Goal: Task Accomplishment & Management: Use online tool/utility

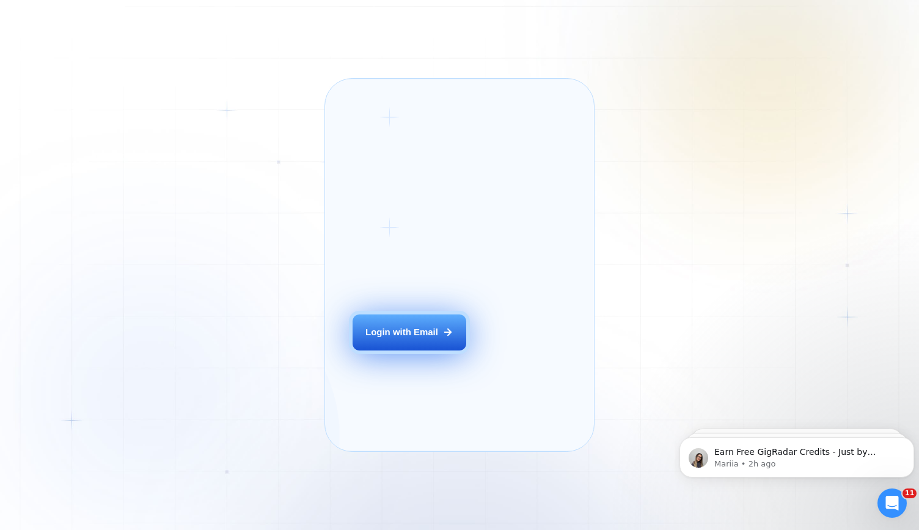
click at [407, 344] on button "Login with Email" at bounding box center [410, 332] width 114 height 35
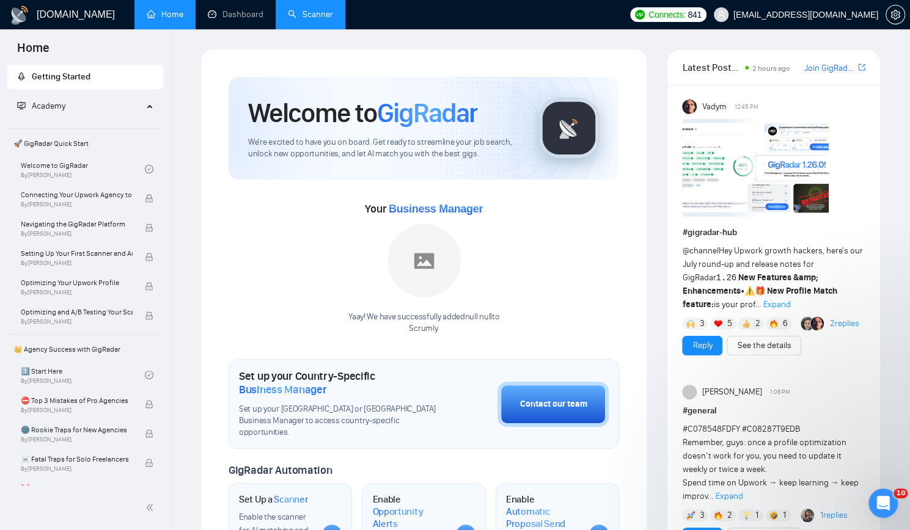
click at [305, 13] on link "Scanner" at bounding box center [310, 14] width 45 height 10
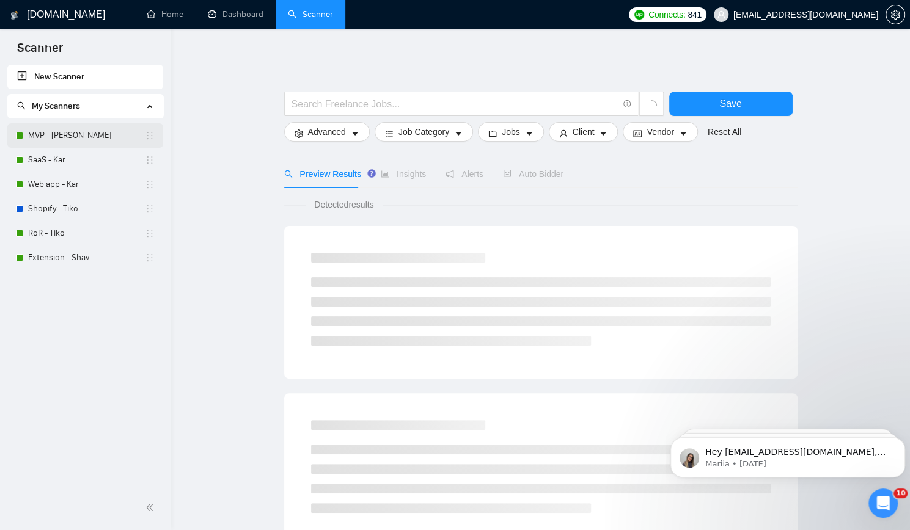
click at [64, 140] on link "MVP - [PERSON_NAME]" at bounding box center [86, 135] width 117 height 24
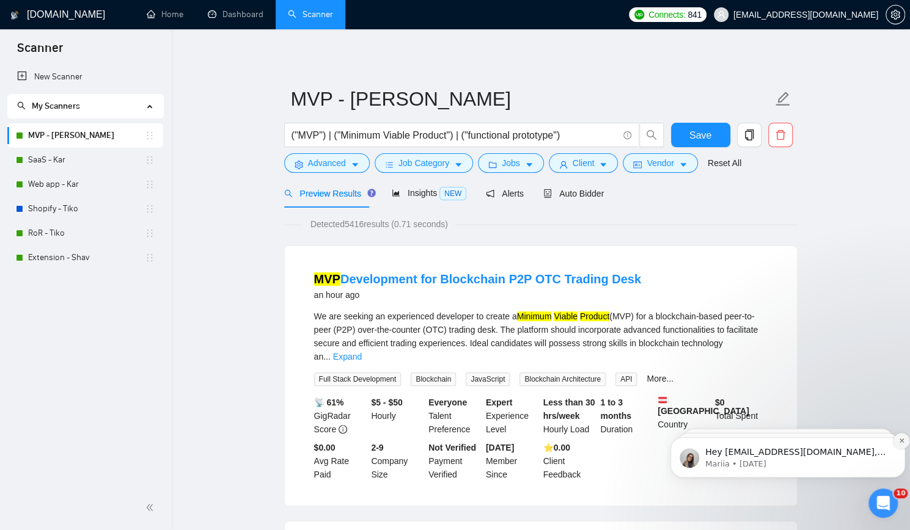
click at [903, 441] on icon "Dismiss notification" at bounding box center [901, 441] width 4 height 4
click at [901, 445] on button "Dismiss notification" at bounding box center [901, 441] width 16 height 16
click at [900, 443] on icon "Dismiss notification" at bounding box center [901, 441] width 7 height 7
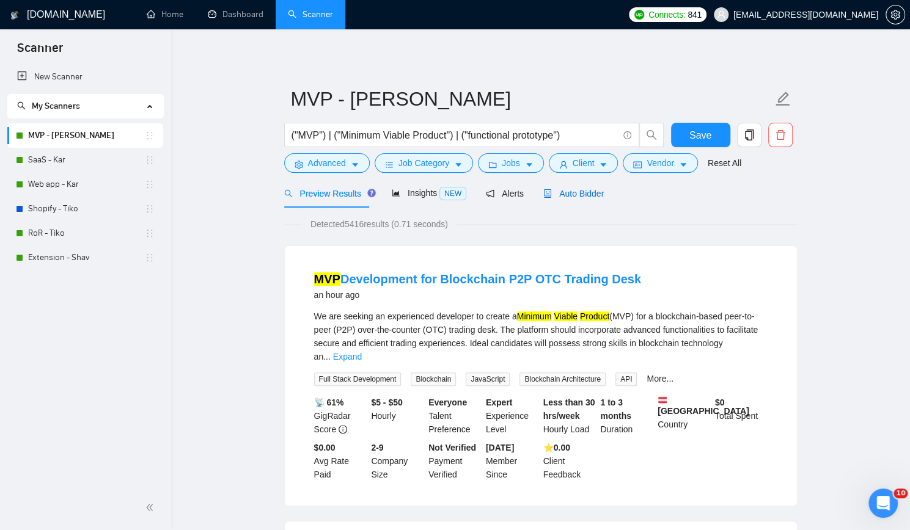
click at [574, 190] on span "Auto Bidder" at bounding box center [573, 194] width 60 height 10
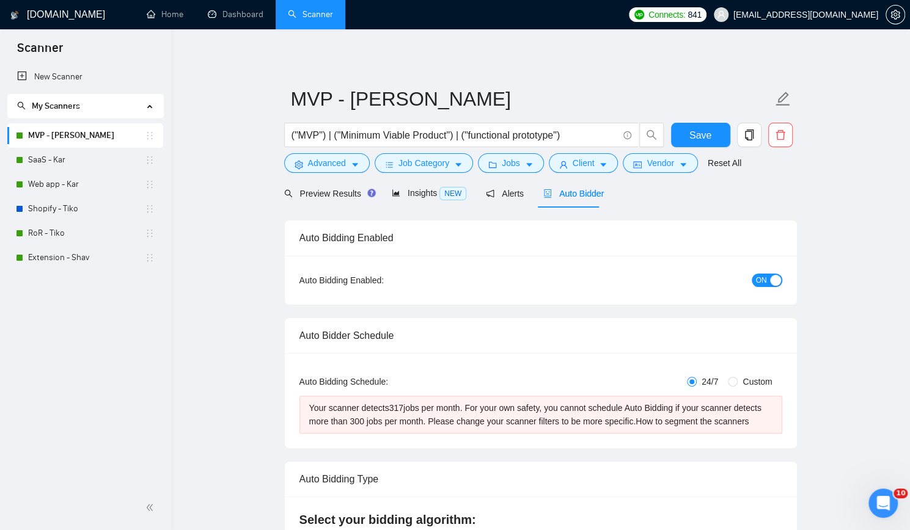
checkbox input "true"
click at [329, 167] on span "Advanced" at bounding box center [327, 162] width 38 height 13
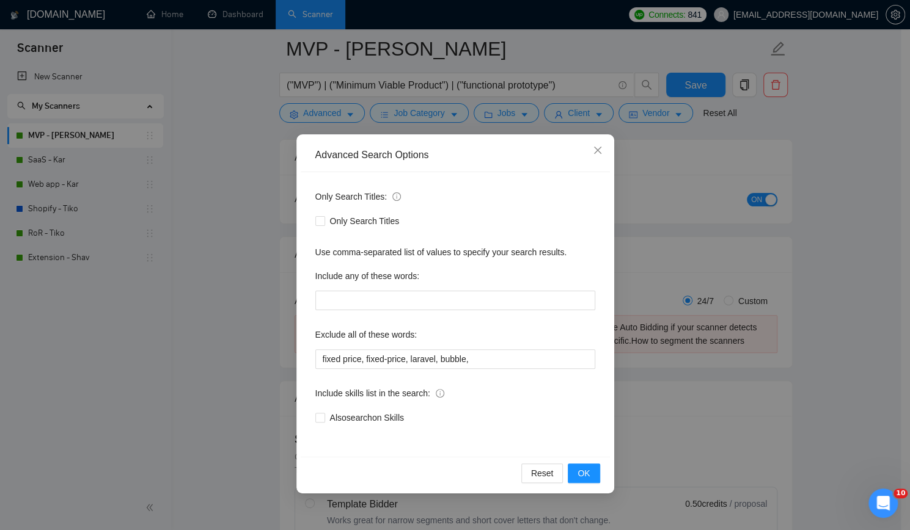
scroll to position [122, 0]
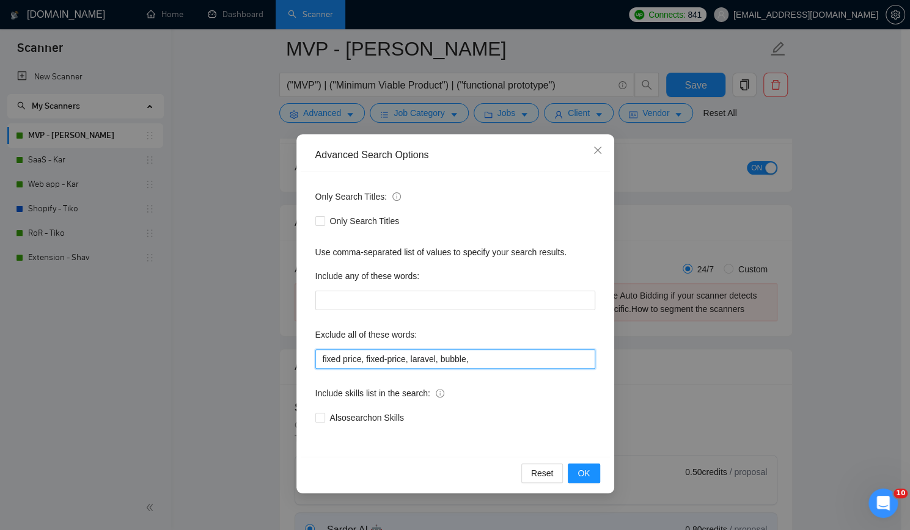
click at [499, 359] on input "fixed price, fixed-price, laravel, bubble," at bounding box center [455, 360] width 280 height 20
type input "fixed price, fixed-price, laravel, bubble, no code, nocode,"
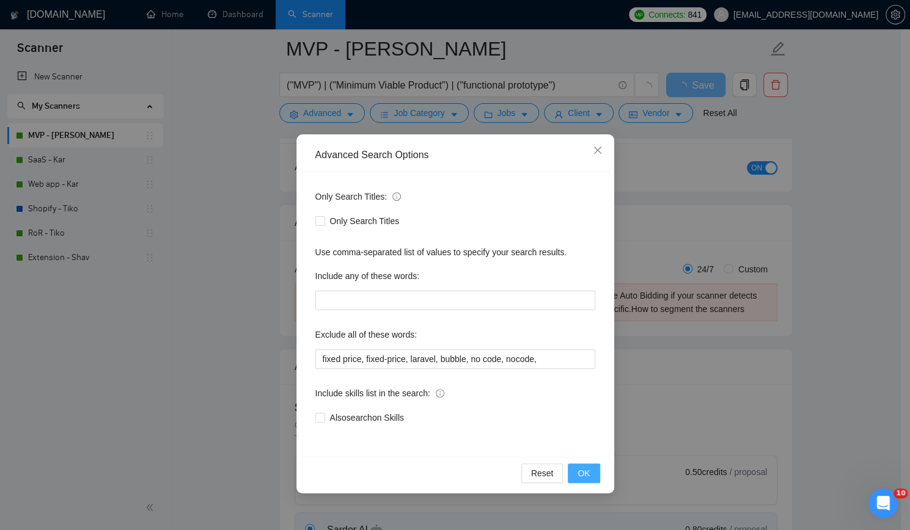
click at [588, 471] on span "OK" at bounding box center [583, 473] width 12 height 13
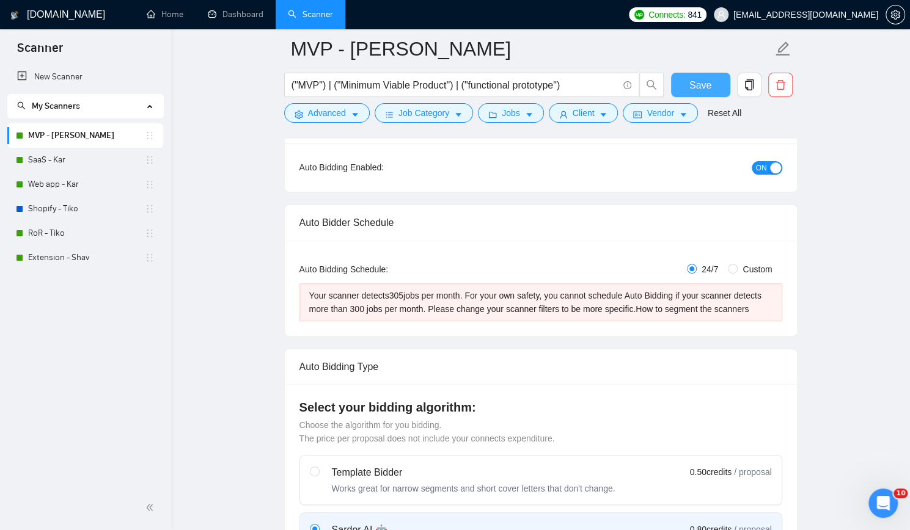
click at [699, 82] on span "Save" at bounding box center [700, 85] width 22 height 15
click at [502, 109] on span "Jobs" at bounding box center [511, 112] width 18 height 13
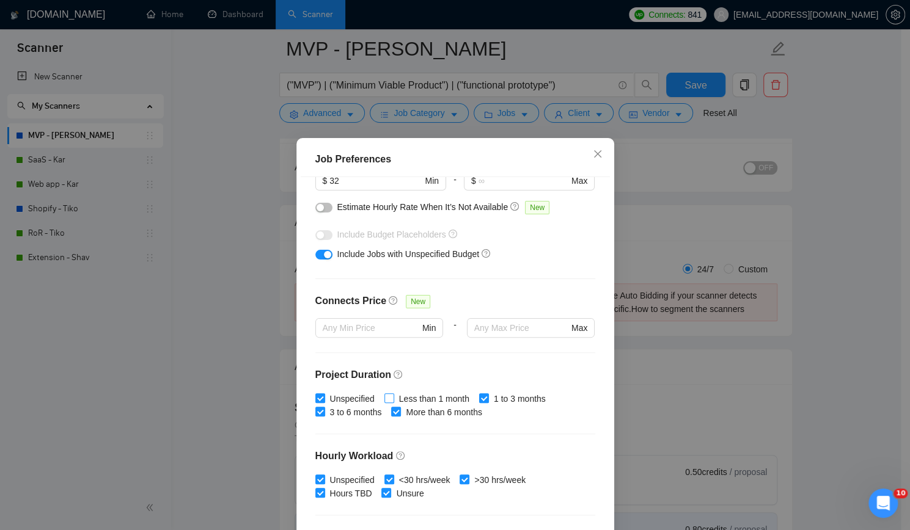
scroll to position [244, 0]
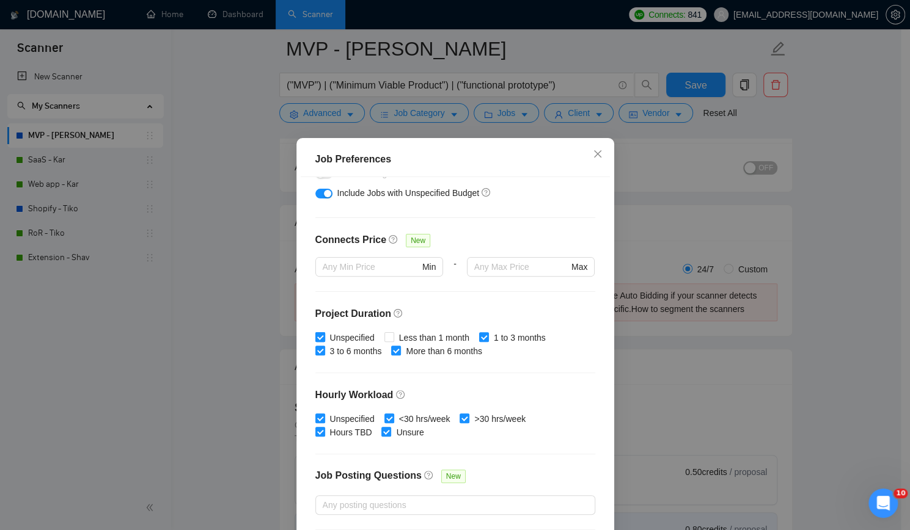
click at [315, 335] on input "Unspecified" at bounding box center [319, 336] width 9 height 9
checkbox input "false"
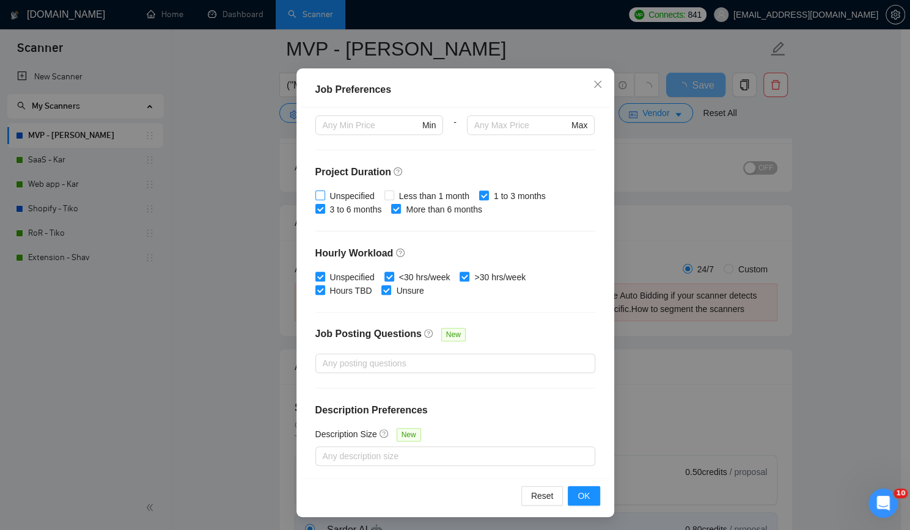
scroll to position [71, 0]
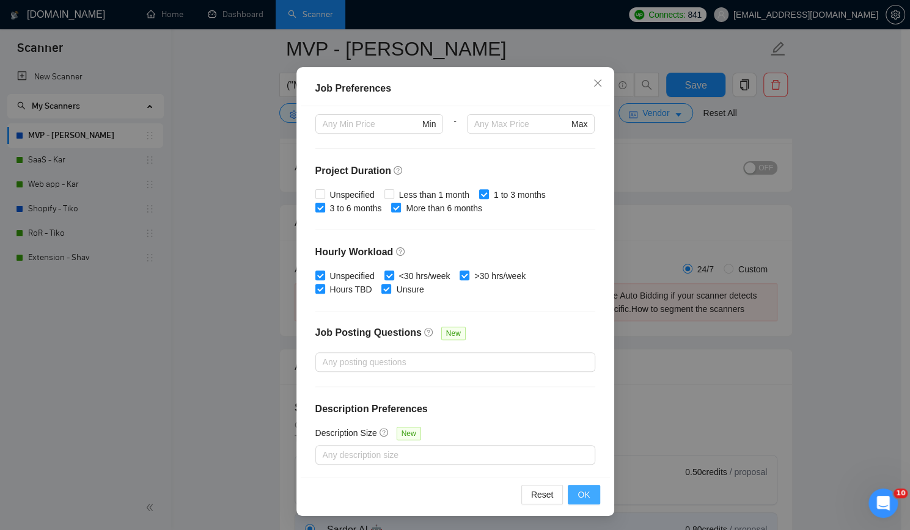
click at [578, 494] on span "OK" at bounding box center [583, 494] width 12 height 13
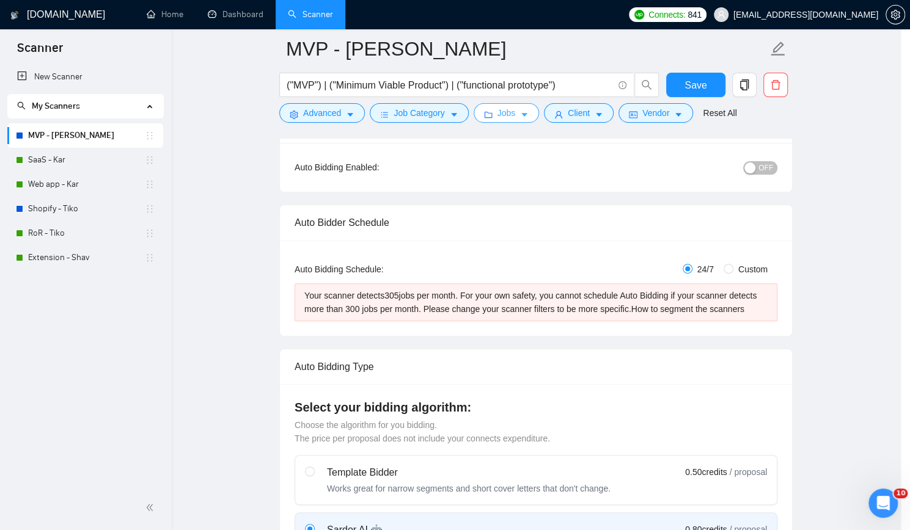
scroll to position [0, 0]
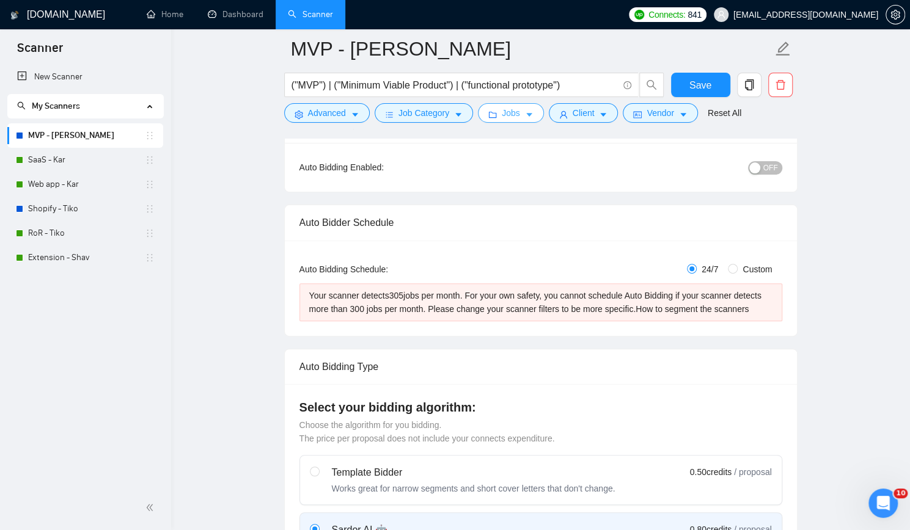
click at [507, 111] on span "Jobs" at bounding box center [511, 112] width 18 height 13
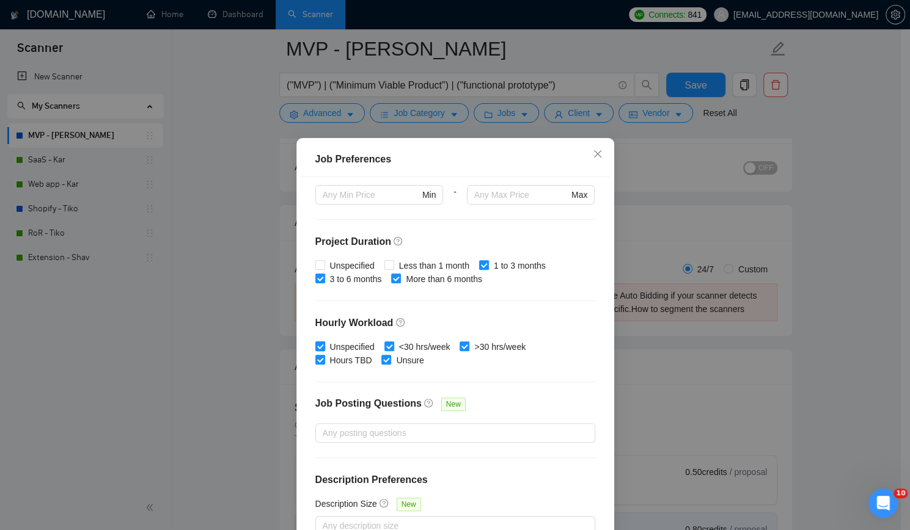
click at [340, 347] on span "Unspecified" at bounding box center [352, 346] width 54 height 13
click at [324, 347] on input "Unspecified" at bounding box center [319, 346] width 9 height 9
checkbox input "false"
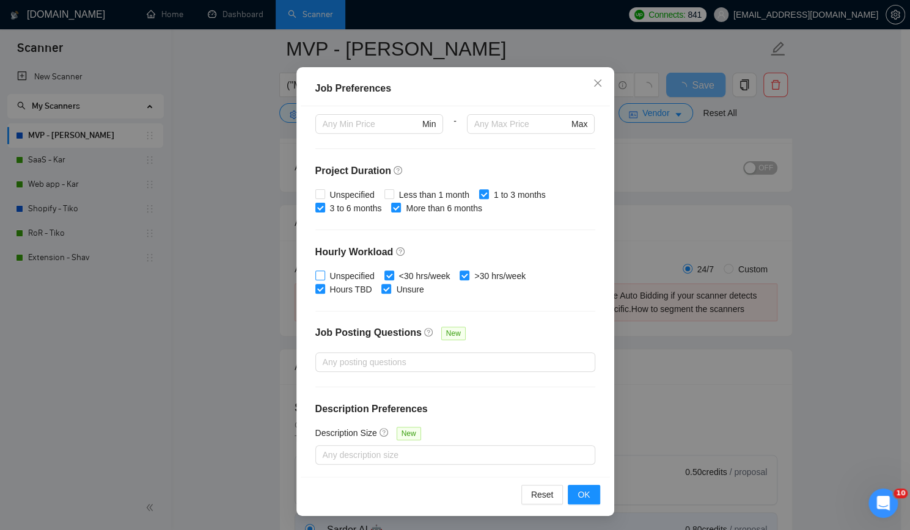
scroll to position [306, 0]
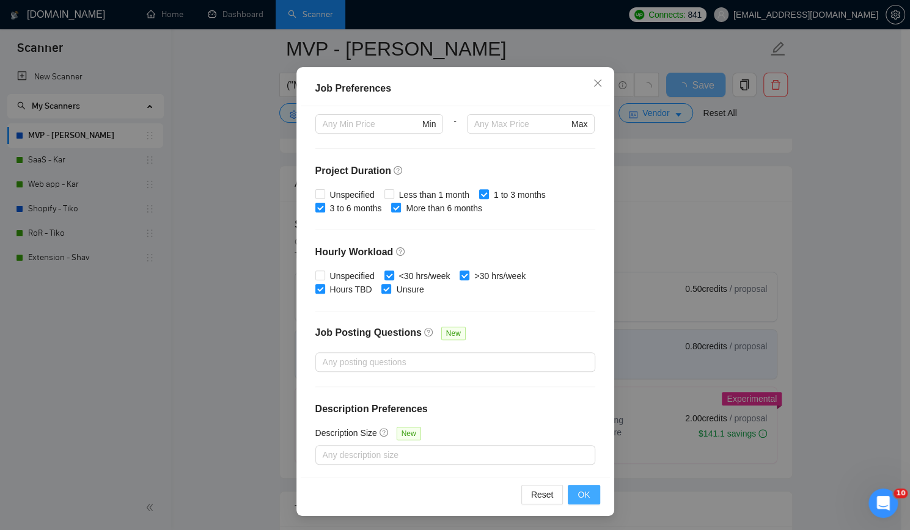
click at [581, 491] on span "OK" at bounding box center [583, 494] width 12 height 13
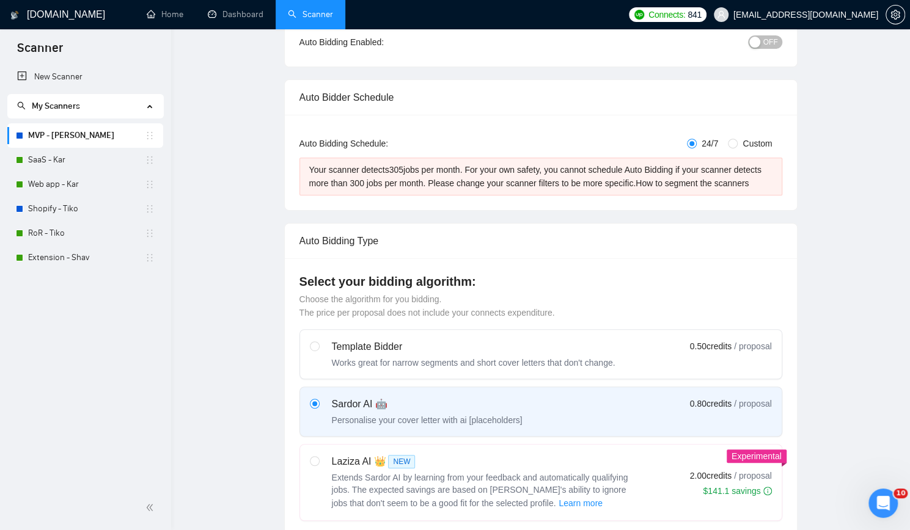
scroll to position [0, 0]
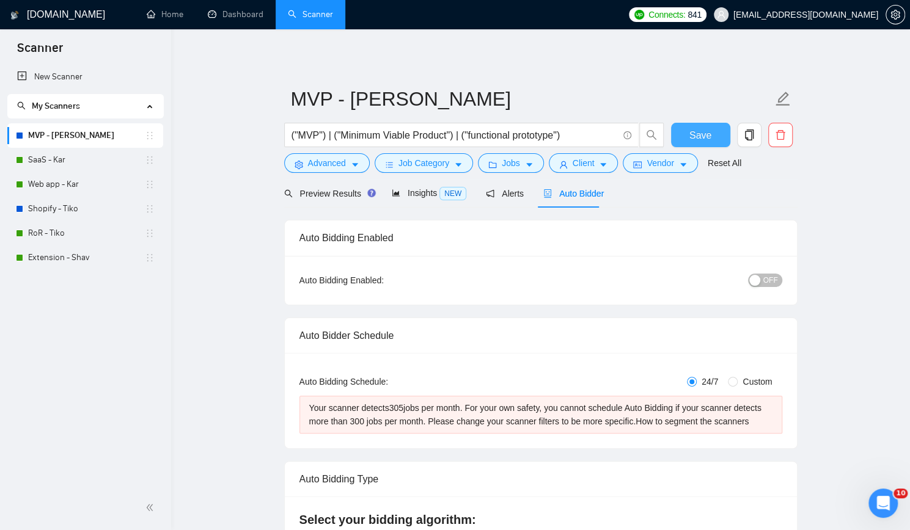
click at [698, 134] on span "Save" at bounding box center [700, 135] width 22 height 15
click at [573, 164] on span "Client" at bounding box center [584, 162] width 22 height 13
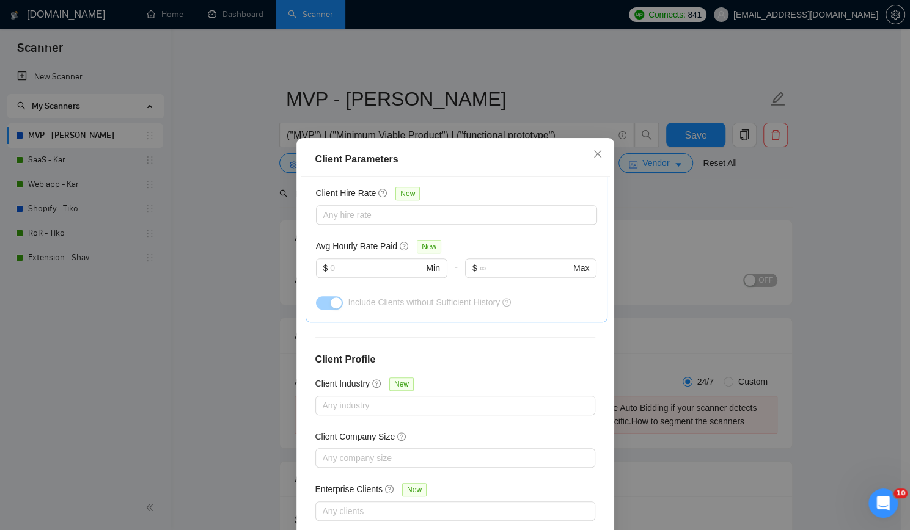
scroll to position [23, 0]
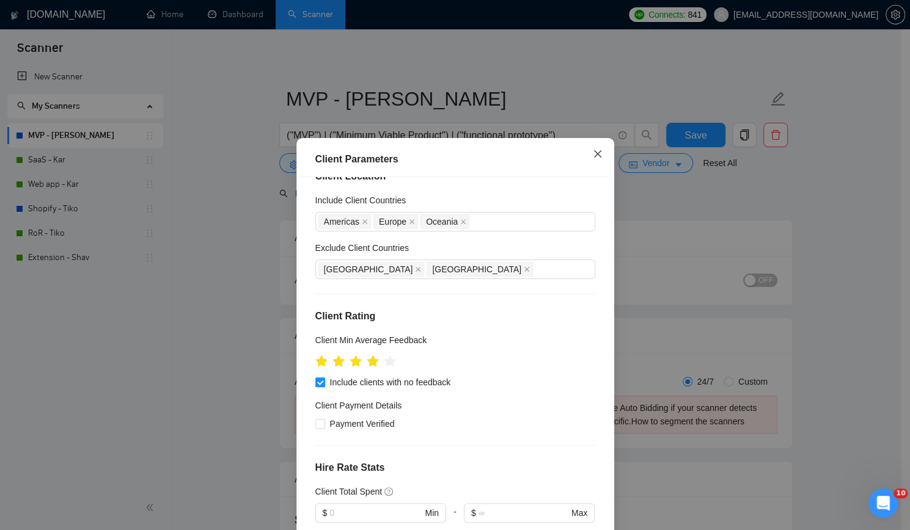
click at [594, 155] on icon "close" at bounding box center [598, 154] width 10 height 10
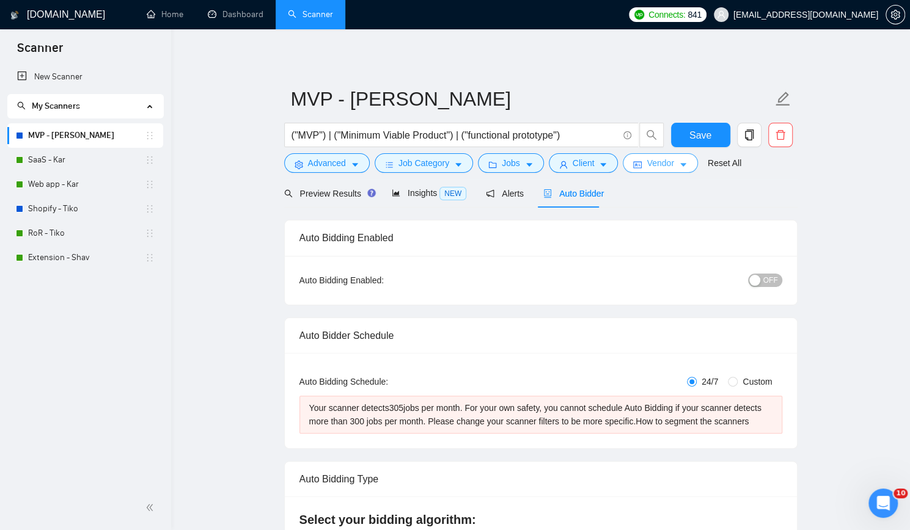
click at [657, 161] on span "Vendor" at bounding box center [660, 162] width 27 height 13
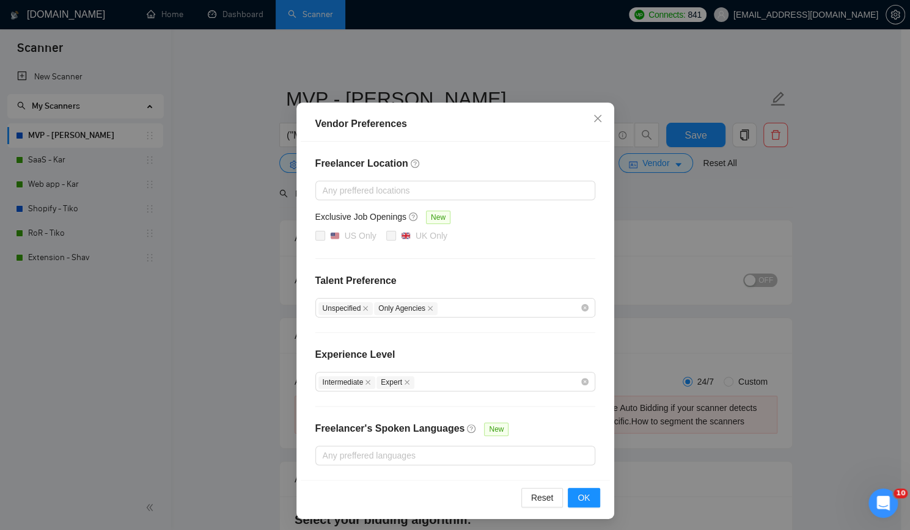
scroll to position [32, 0]
click at [595, 119] on icon "close" at bounding box center [598, 118] width 10 height 10
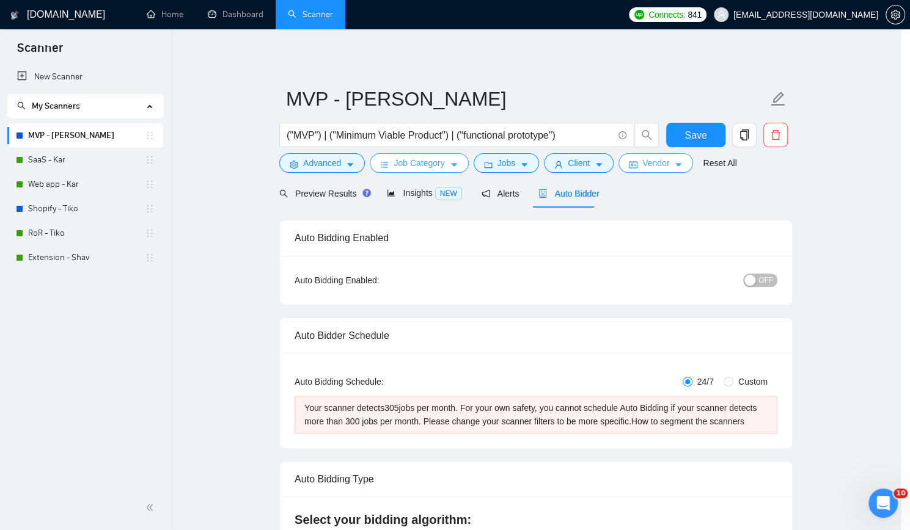
scroll to position [0, 0]
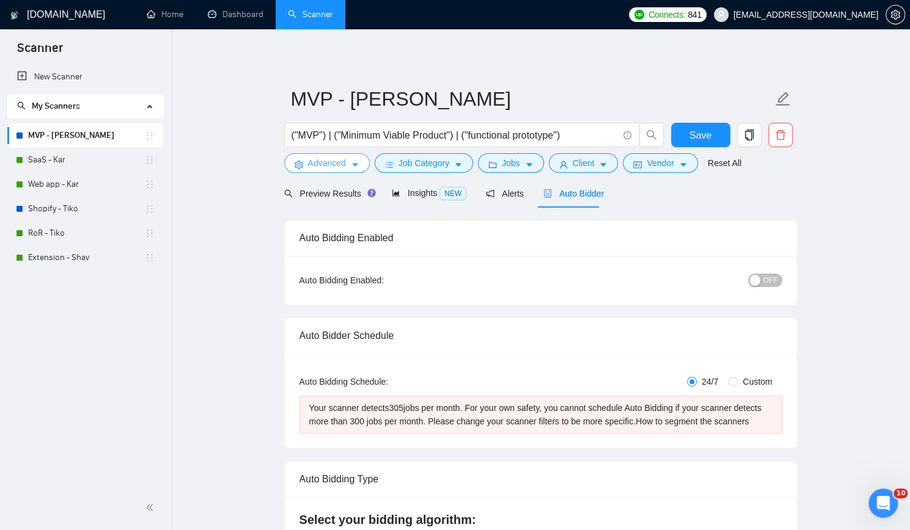
click at [332, 164] on span "Advanced" at bounding box center [327, 162] width 38 height 13
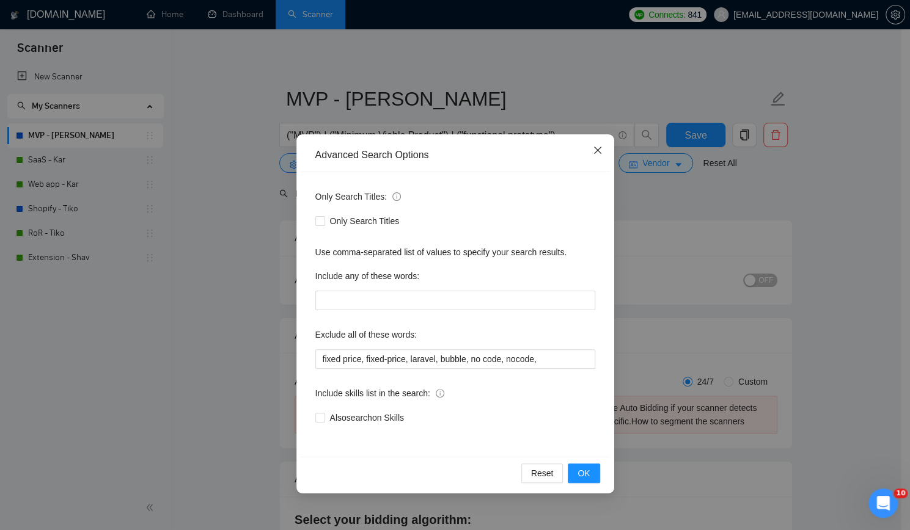
click at [603, 150] on span "Close" at bounding box center [597, 150] width 33 height 33
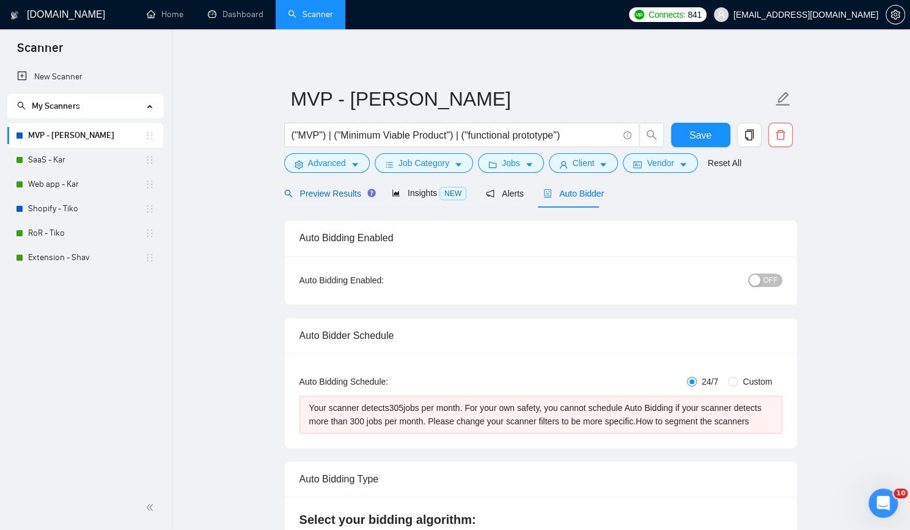
drag, startPoint x: 317, startPoint y: 189, endPoint x: 332, endPoint y: 199, distance: 17.8
click at [317, 189] on span "Preview Results" at bounding box center [328, 194] width 88 height 10
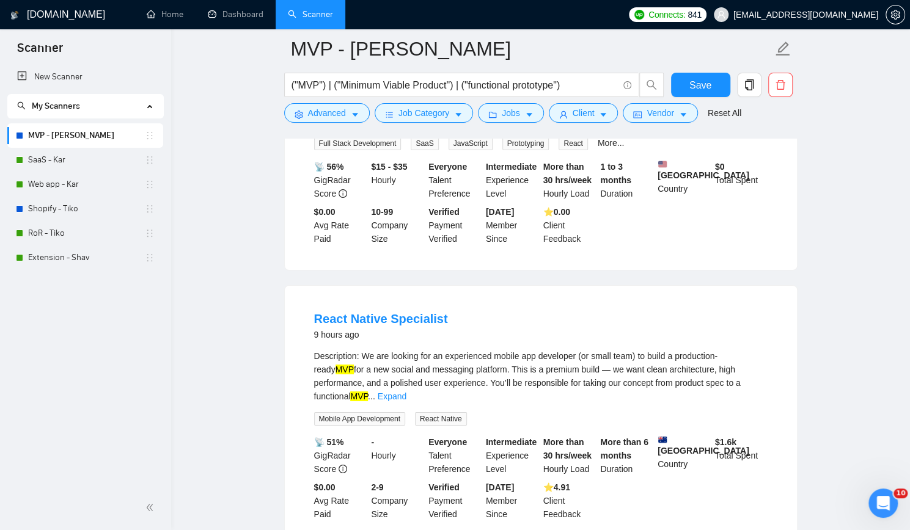
scroll to position [2518, 0]
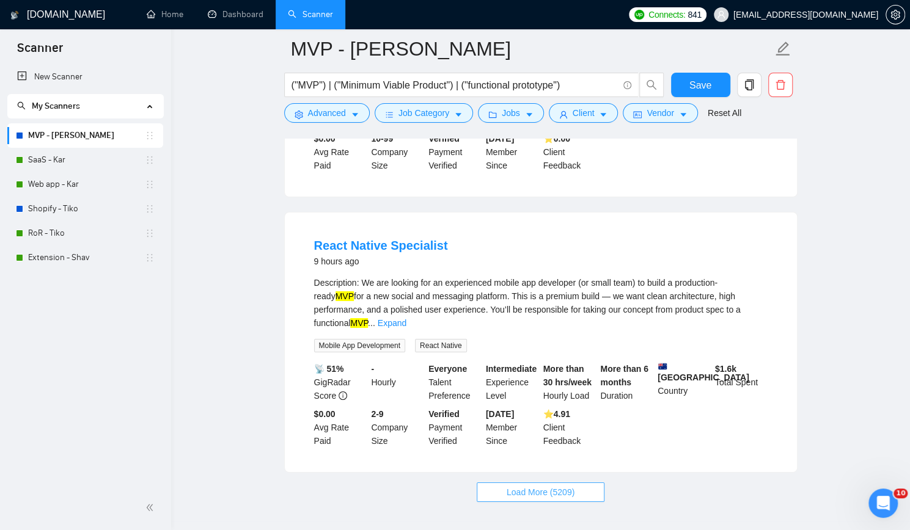
click at [561, 486] on span "Load More (5209)" at bounding box center [541, 492] width 68 height 13
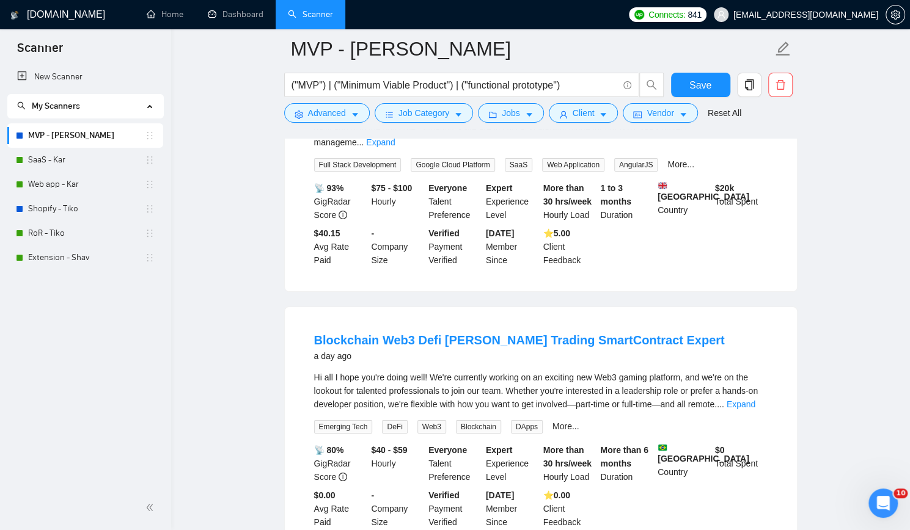
scroll to position [5189, 0]
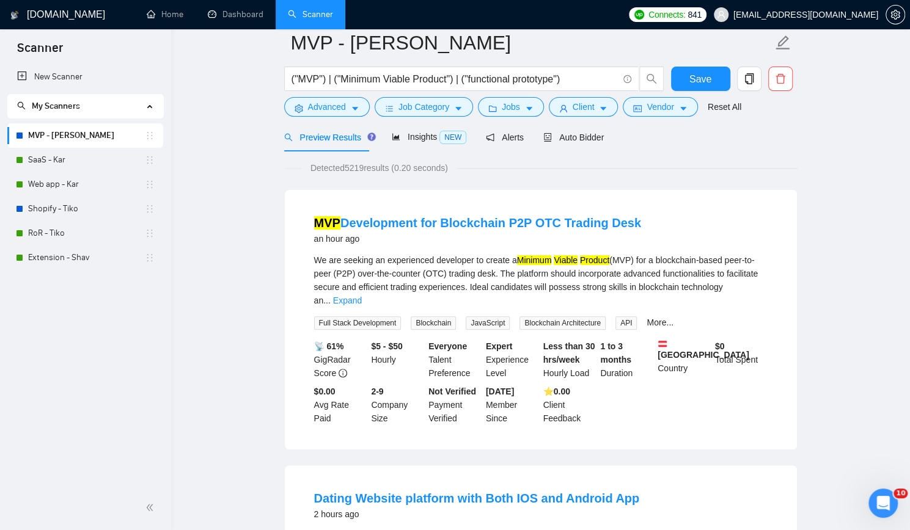
scroll to position [0, 0]
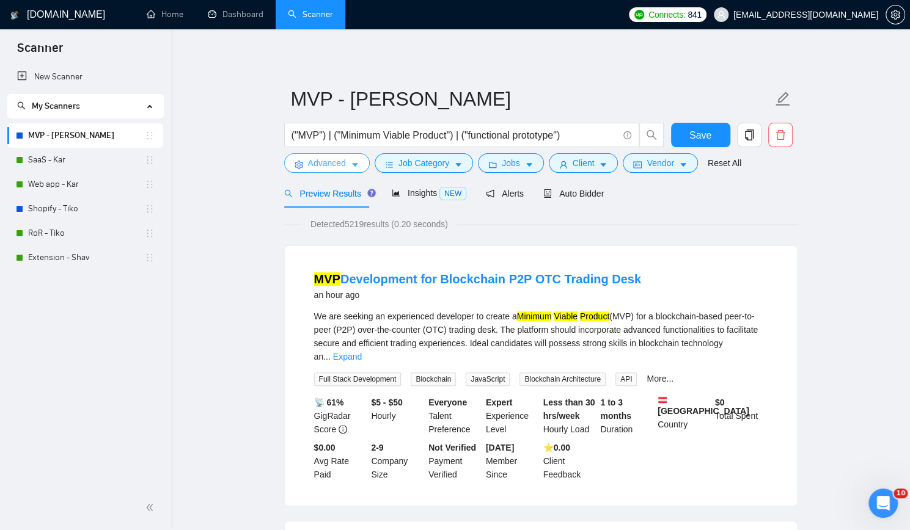
click at [321, 161] on span "Advanced" at bounding box center [327, 162] width 38 height 13
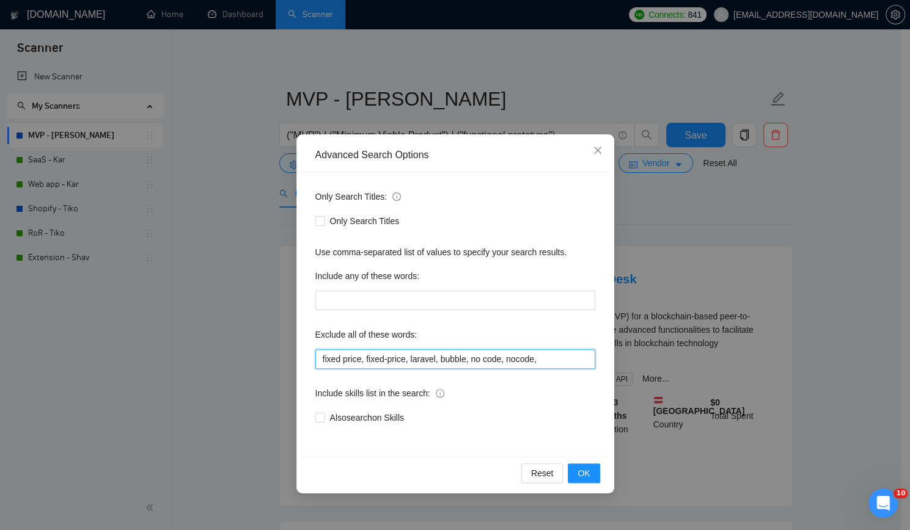
click at [548, 357] on input "fixed price, fixed-price, laravel, bubble, no code, nocode," at bounding box center [455, 360] width 280 height 20
type input "fixed price, fixed-price, laravel, bubble, no code, nocode, blockchain,"
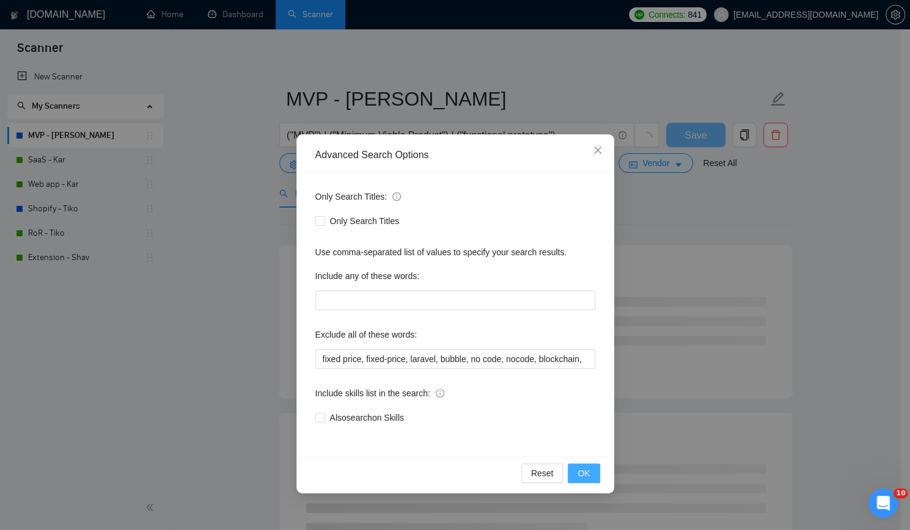
click at [585, 475] on span "OK" at bounding box center [583, 473] width 12 height 13
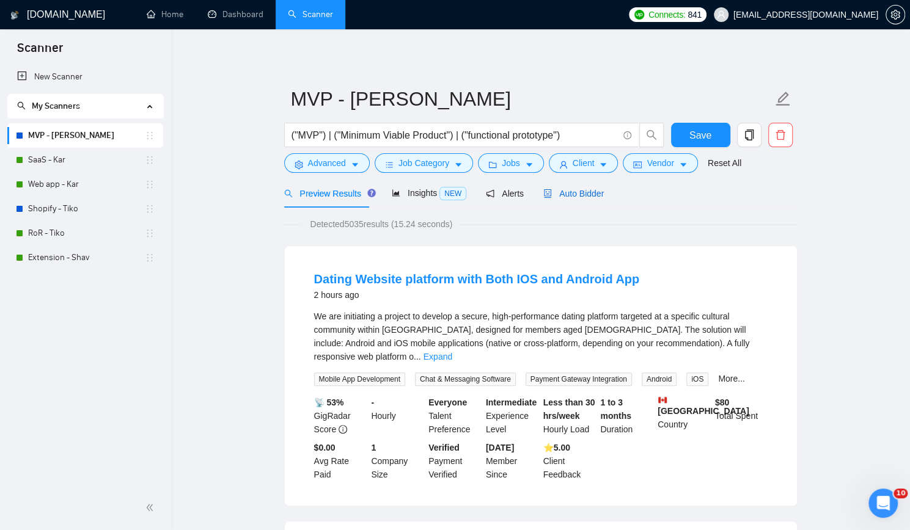
click at [579, 192] on span "Auto Bidder" at bounding box center [573, 194] width 60 height 10
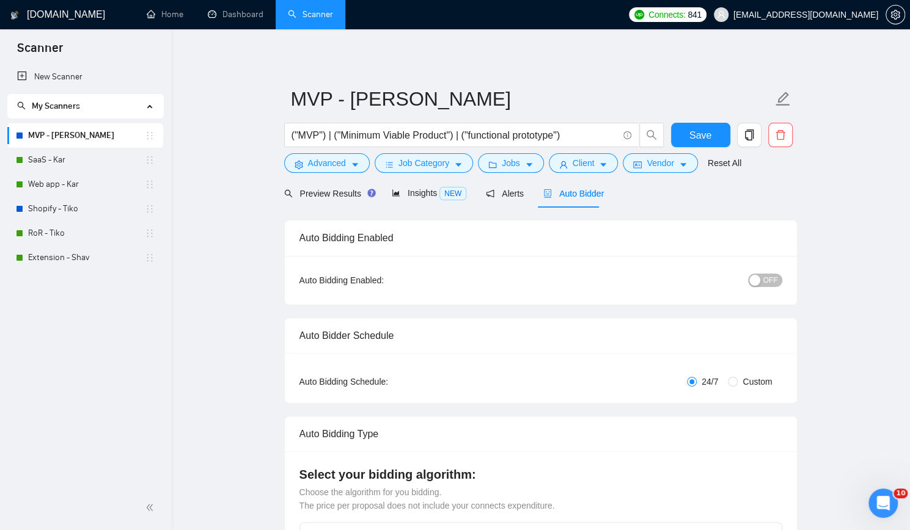
checkbox input "true"
click at [705, 133] on span "Save" at bounding box center [700, 135] width 22 height 15
checkbox input "true"
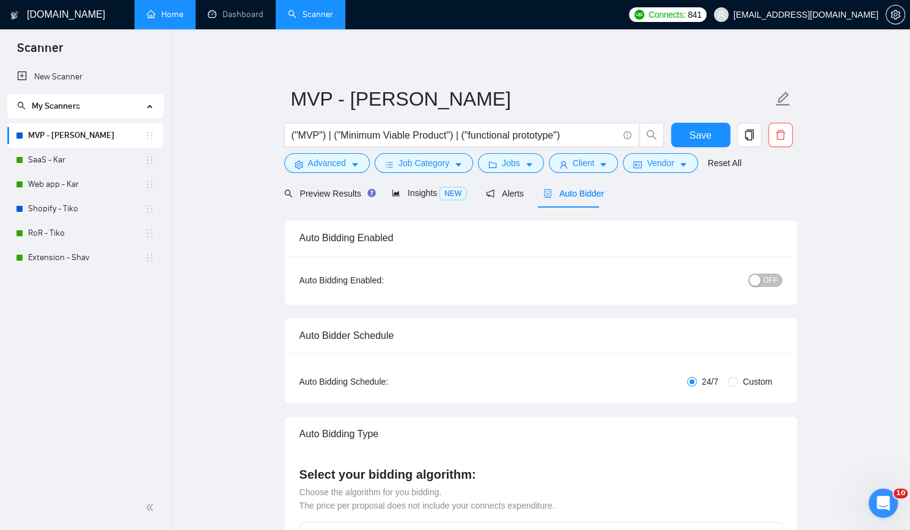
click at [180, 9] on link "Home" at bounding box center [165, 14] width 37 height 10
